Goal: Navigation & Orientation: Find specific page/section

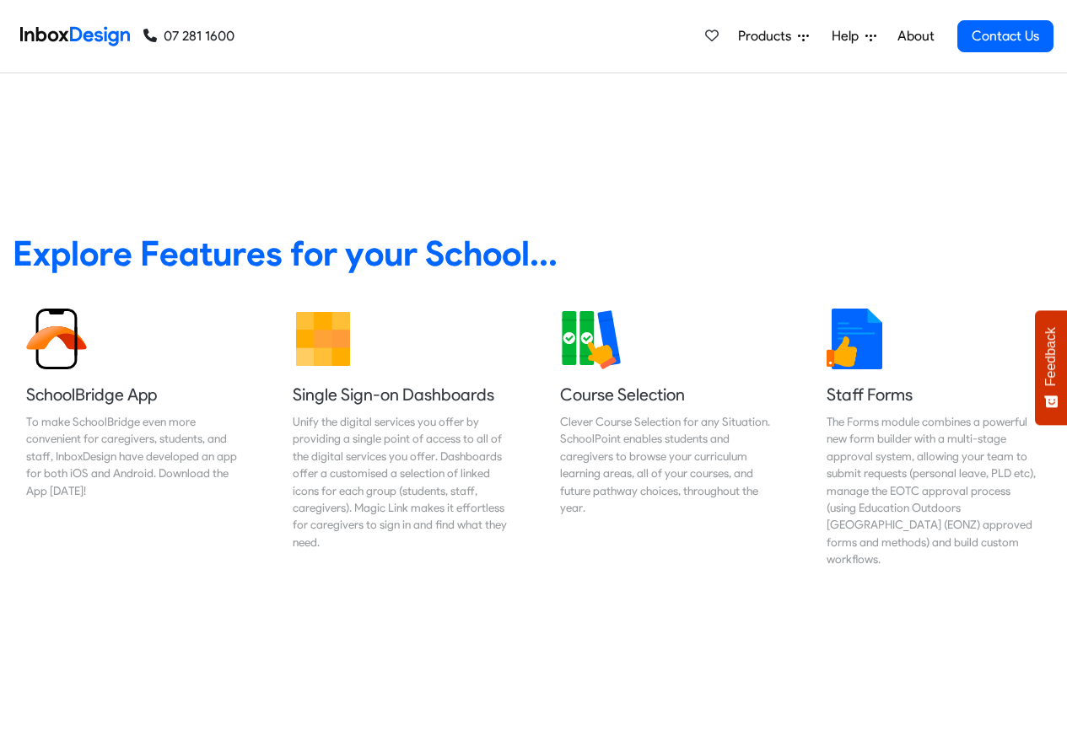
scroll to position [607, 0]
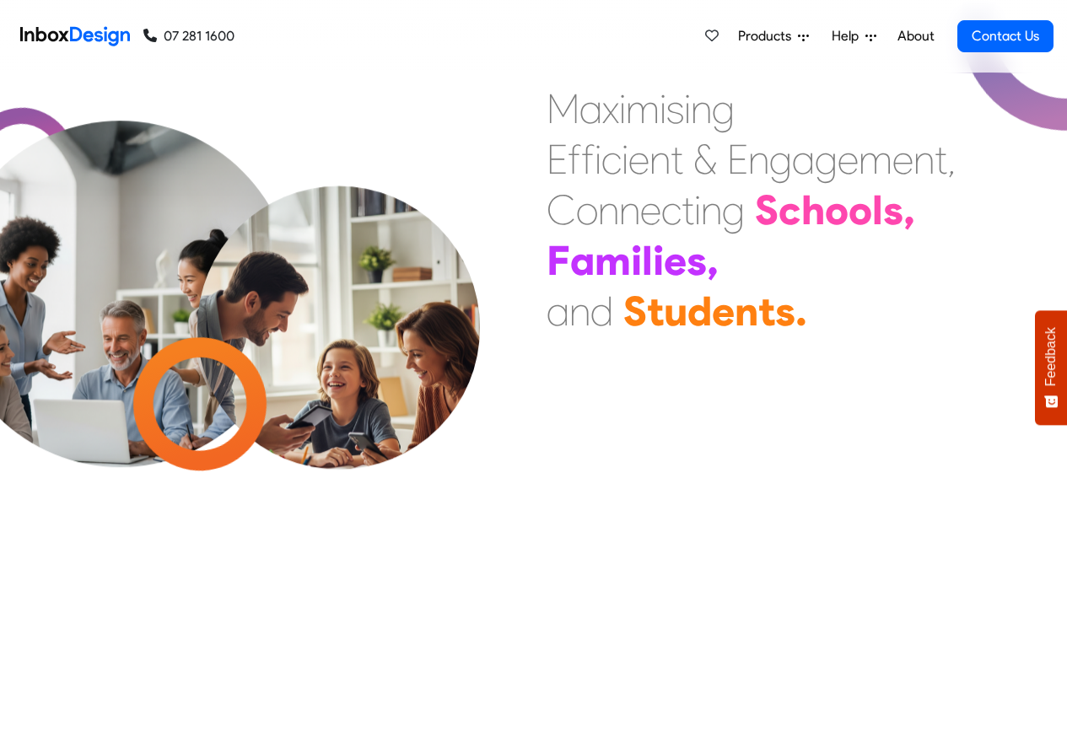
scroll to position [610, 0]
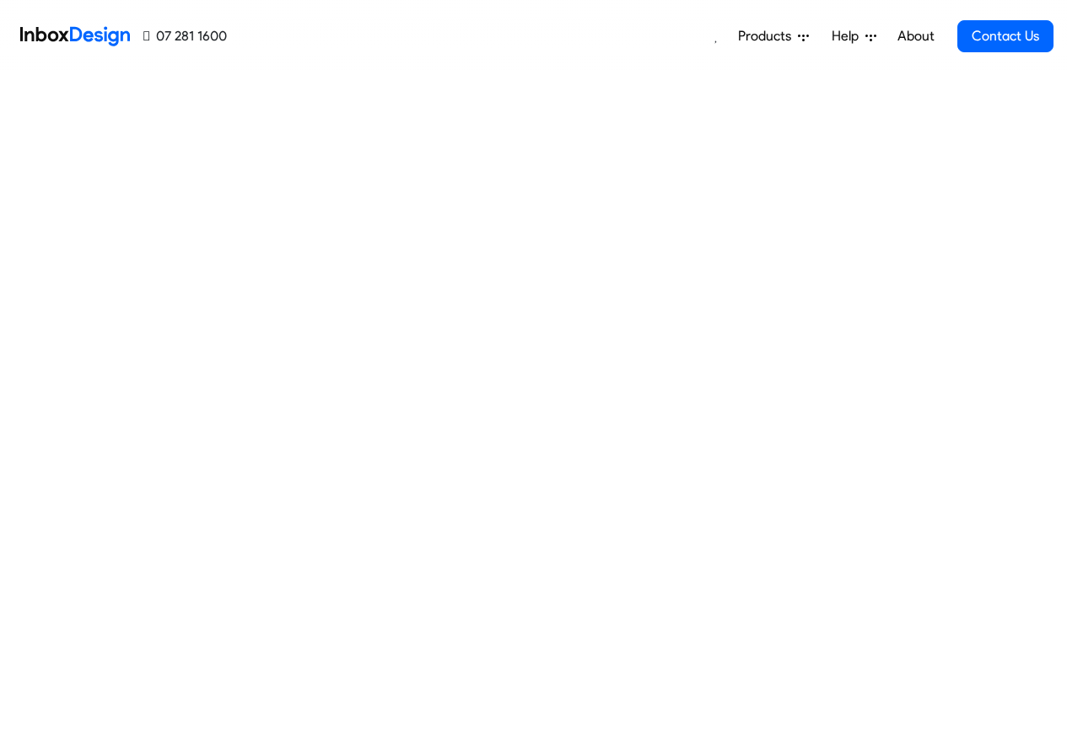
click at [764, 36] on span "Products" at bounding box center [768, 36] width 60 height 20
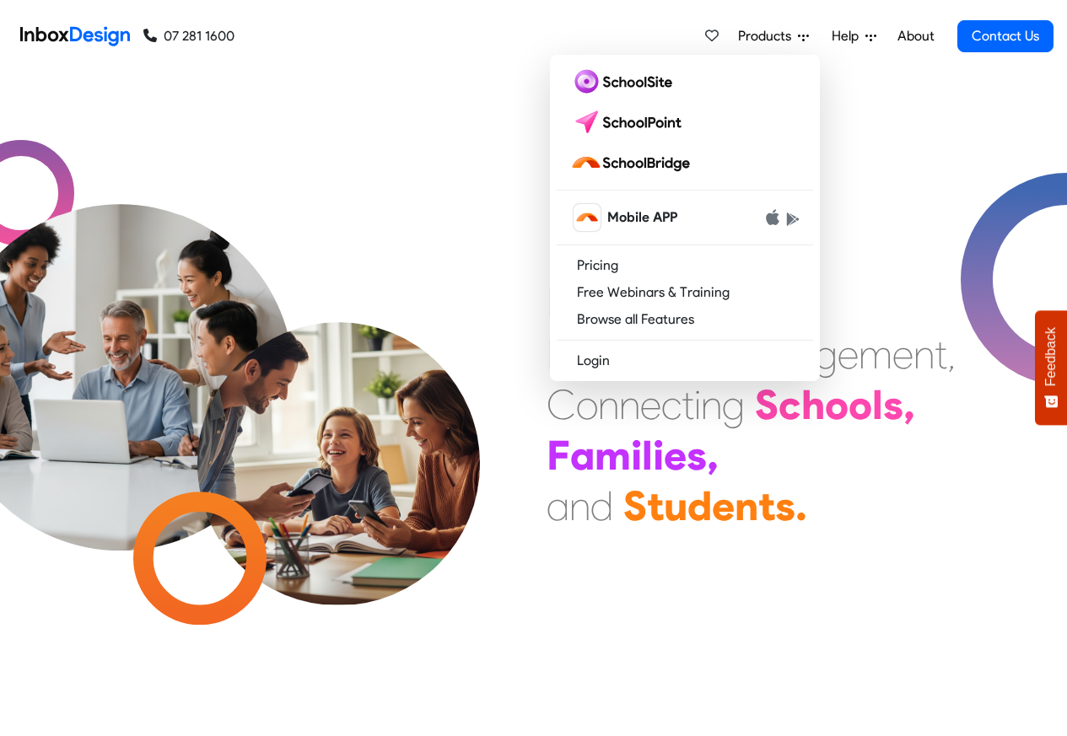
click at [751, 36] on span "Products" at bounding box center [768, 36] width 60 height 20
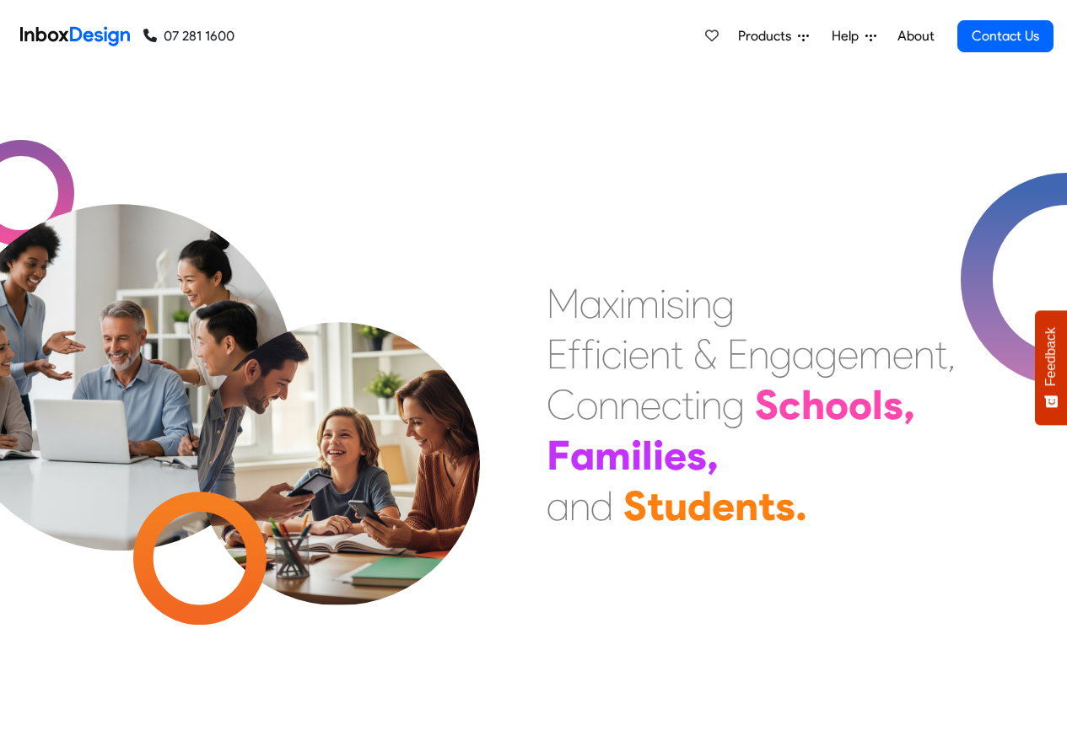
click at [770, 36] on span "Products" at bounding box center [768, 36] width 60 height 20
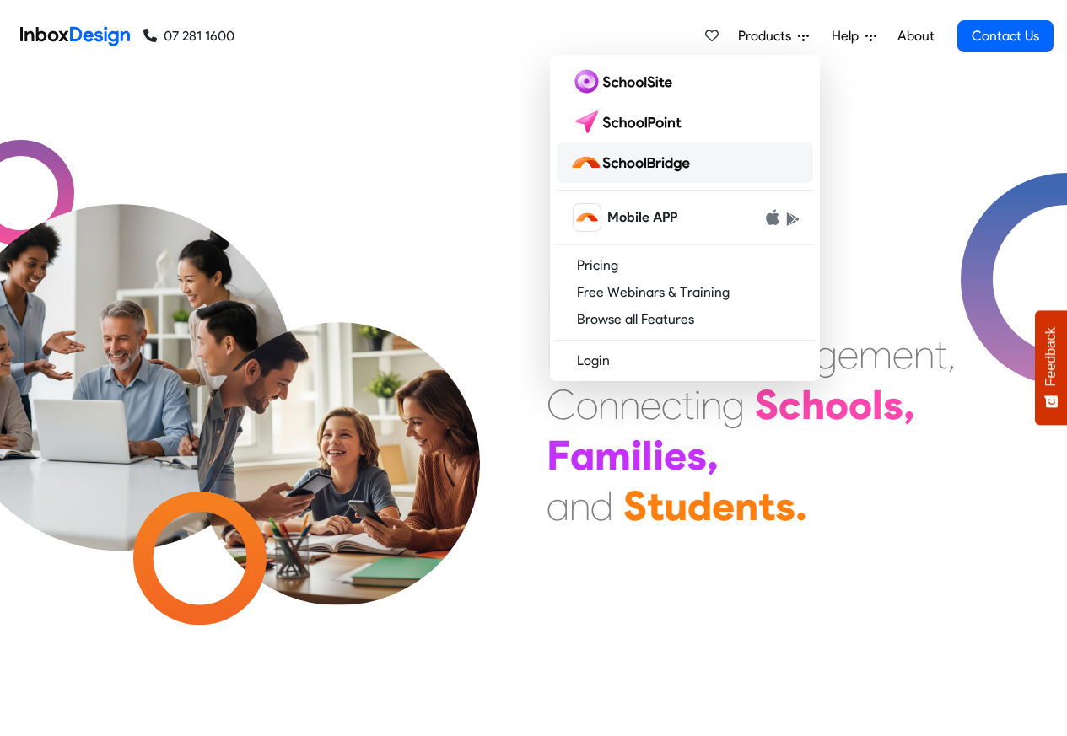
click at [635, 164] on img at bounding box center [633, 162] width 127 height 27
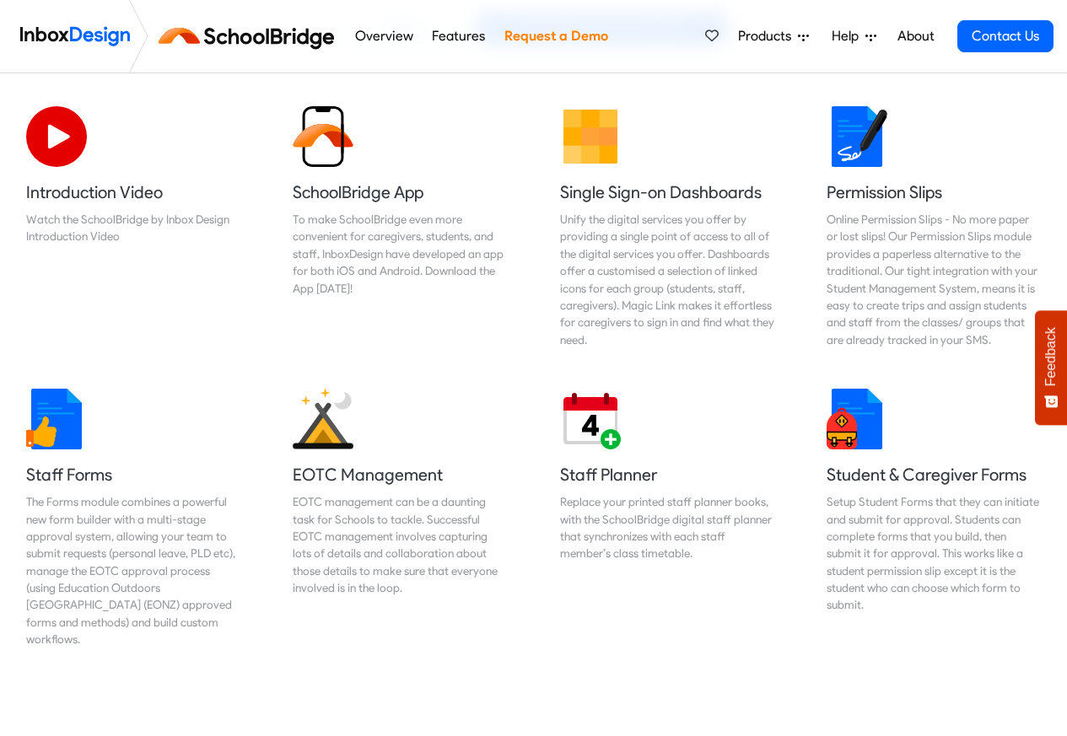
scroll to position [506, 0]
